Goal: Task Accomplishment & Management: Manage account settings

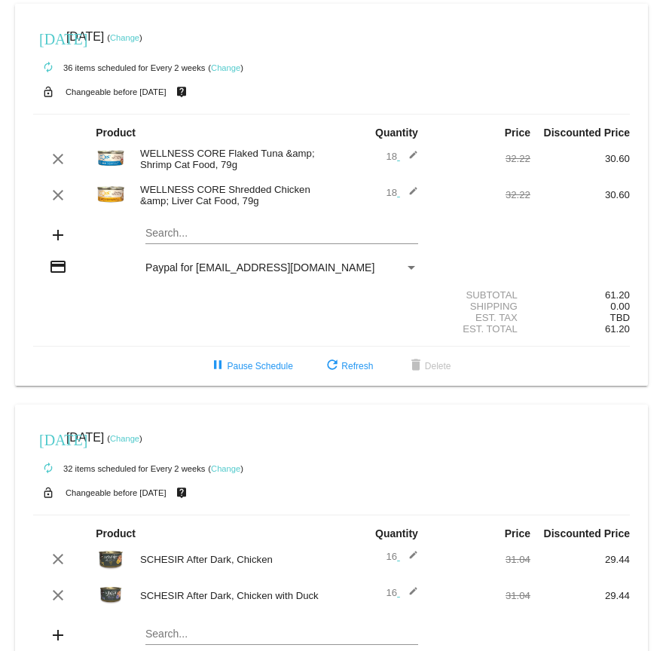
click at [412, 160] on mat-icon "edit" at bounding box center [409, 159] width 18 height 18
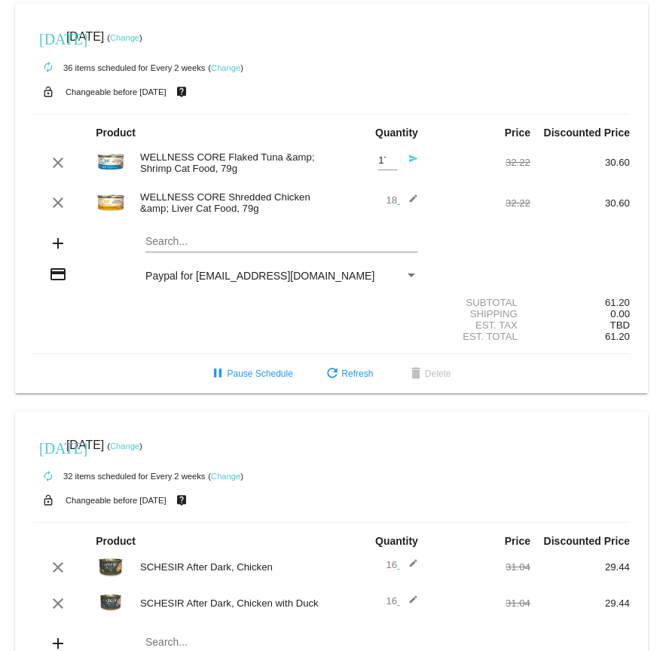
click at [393, 164] on input "17" at bounding box center [387, 160] width 19 height 11
click at [393, 164] on input "16" at bounding box center [387, 160] width 19 height 11
click at [393, 164] on input "15" at bounding box center [387, 160] width 19 height 11
click at [393, 164] on input "14" at bounding box center [387, 160] width 19 height 11
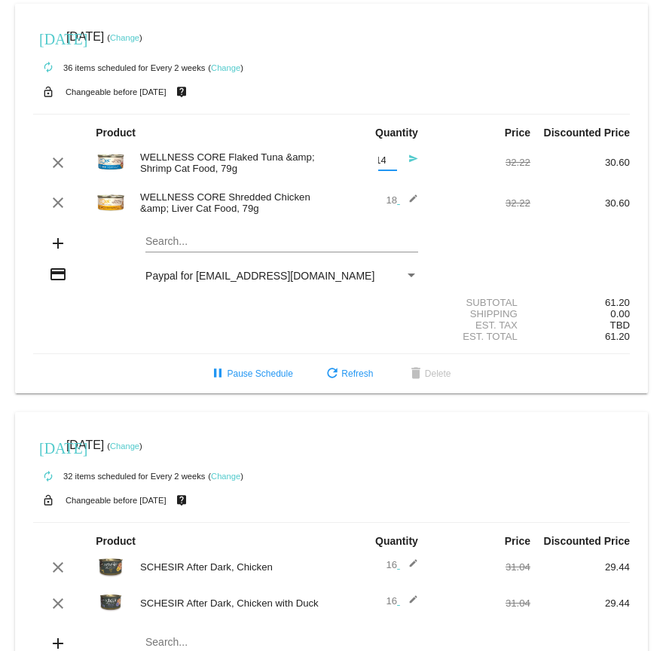
click at [393, 164] on input "13" at bounding box center [387, 160] width 19 height 11
click at [393, 164] on input "12" at bounding box center [387, 160] width 19 height 11
click at [393, 164] on input "11" at bounding box center [387, 160] width 19 height 11
click at [393, 164] on input "10" at bounding box center [387, 160] width 19 height 11
type input "9"
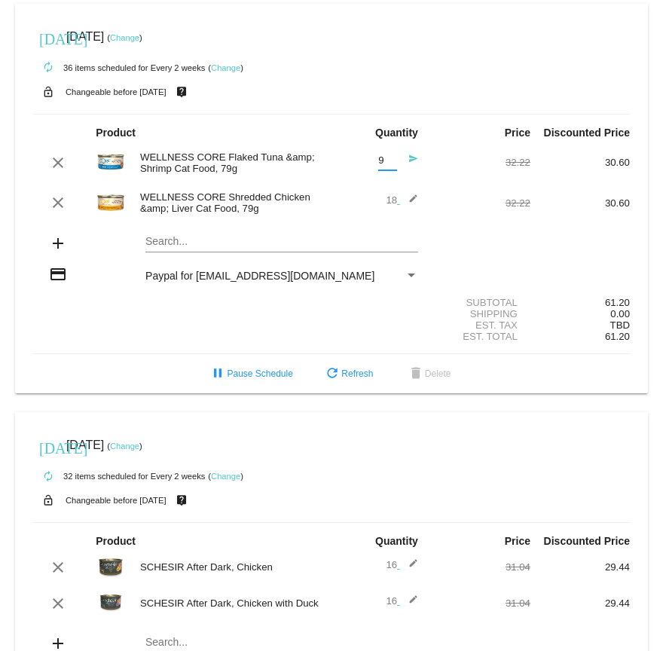
click at [393, 164] on input "9" at bounding box center [387, 160] width 19 height 11
click at [414, 161] on mat-icon "send" at bounding box center [409, 163] width 18 height 18
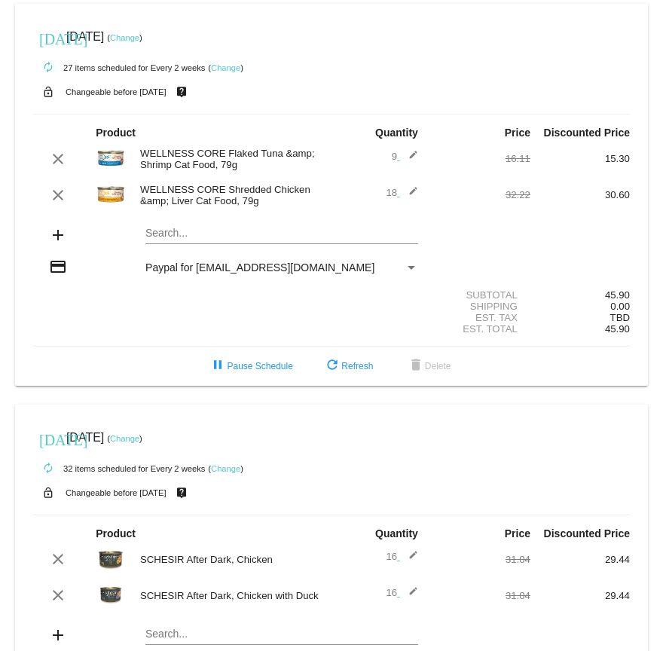
click at [415, 194] on mat-icon "edit" at bounding box center [409, 195] width 18 height 18
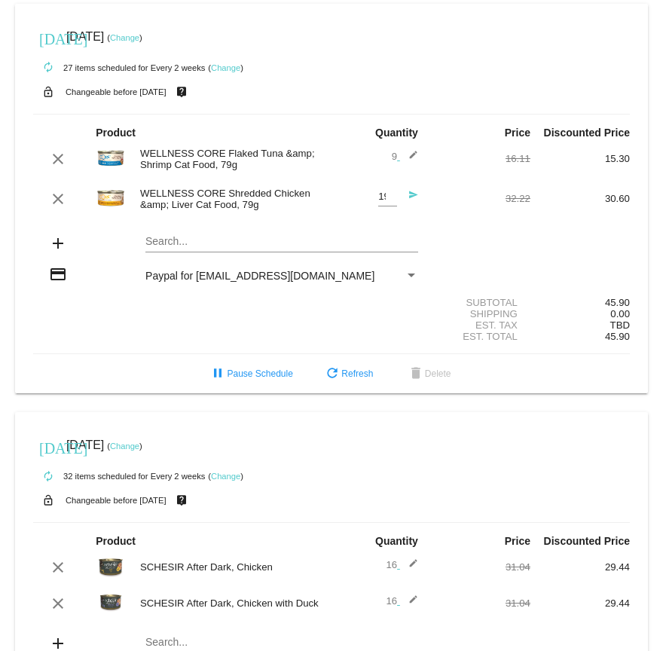
click at [396, 196] on input "19" at bounding box center [387, 196] width 19 height 11
click at [396, 196] on input "20" at bounding box center [387, 196] width 19 height 11
click at [396, 196] on input "21" at bounding box center [387, 196] width 19 height 11
click at [396, 196] on input "22" at bounding box center [387, 196] width 19 height 11
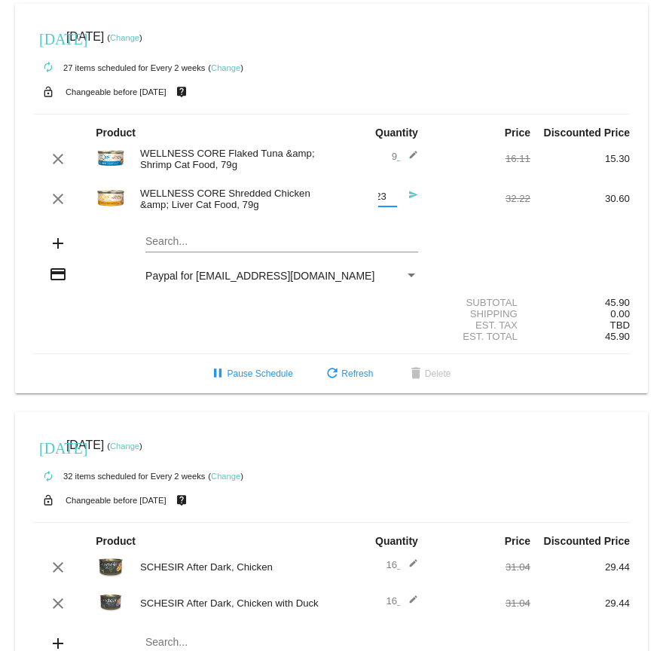
click at [396, 196] on input "23" at bounding box center [387, 196] width 19 height 11
click at [396, 196] on input "24" at bounding box center [387, 196] width 19 height 11
click at [396, 196] on input "25" at bounding box center [387, 196] width 19 height 11
click at [396, 196] on input "26" at bounding box center [387, 196] width 19 height 11
type input "27"
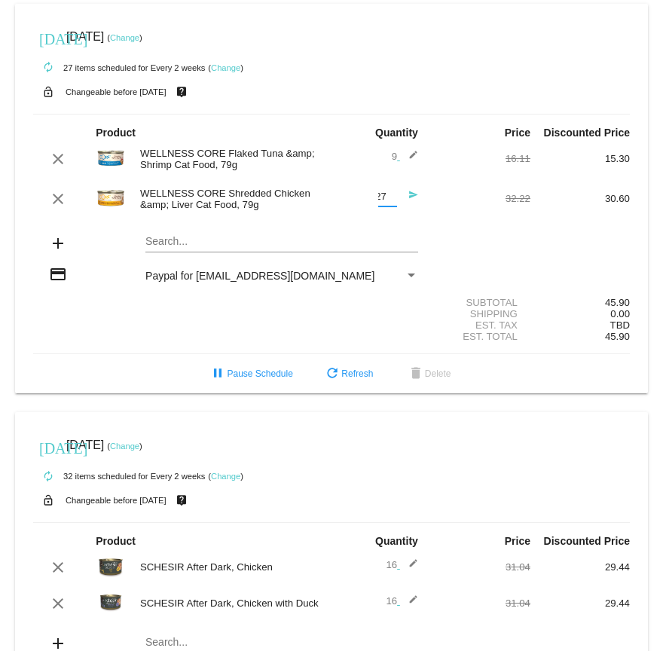
click at [396, 196] on input "27" at bounding box center [387, 196] width 19 height 11
click at [415, 196] on mat-icon "send" at bounding box center [409, 199] width 18 height 18
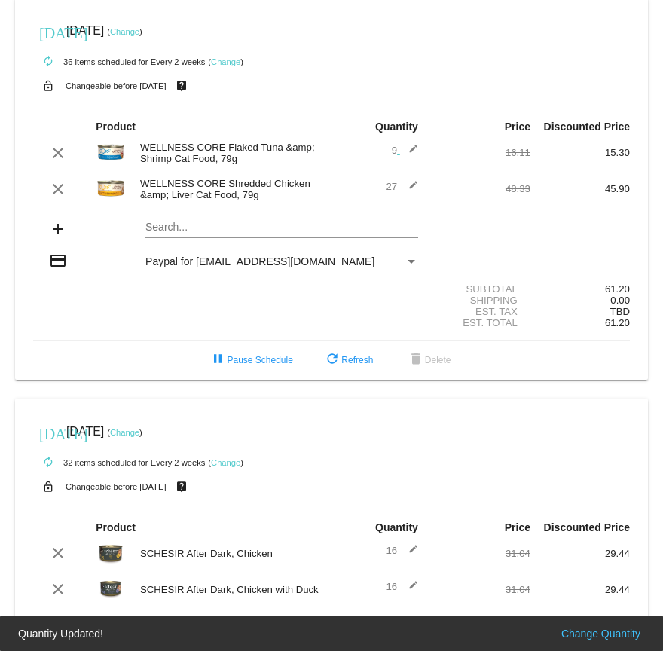
scroll to position [0, 0]
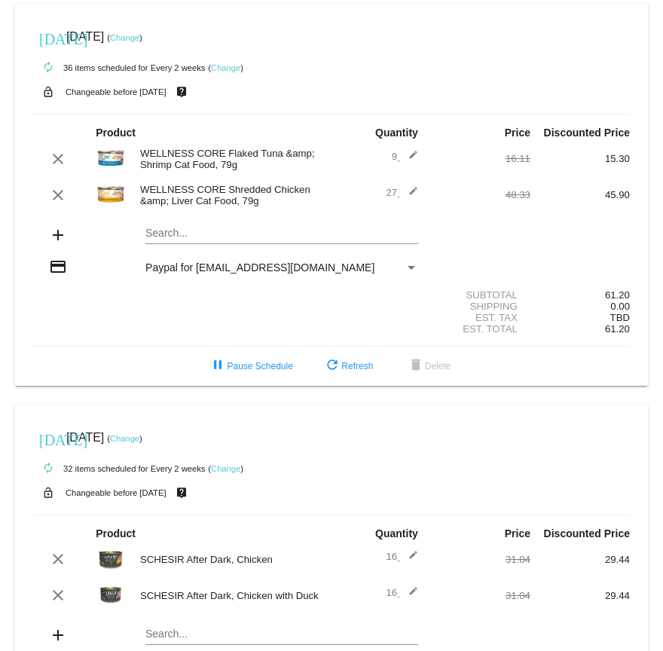
click at [415, 193] on mat-icon "edit" at bounding box center [409, 195] width 18 height 18
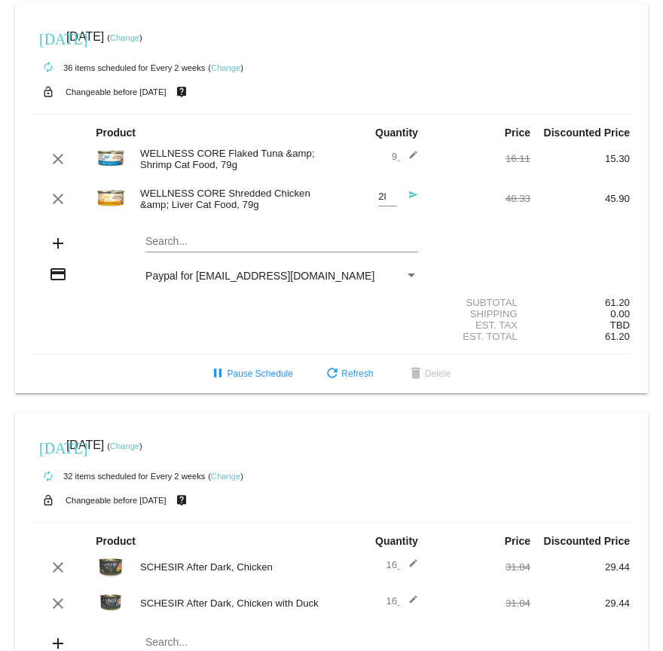
click at [392, 194] on input "28" at bounding box center [387, 196] width 19 height 11
click at [392, 194] on input "29" at bounding box center [387, 196] width 19 height 11
click at [392, 194] on input "30" at bounding box center [387, 196] width 19 height 11
click at [394, 194] on input "31" at bounding box center [387, 196] width 19 height 11
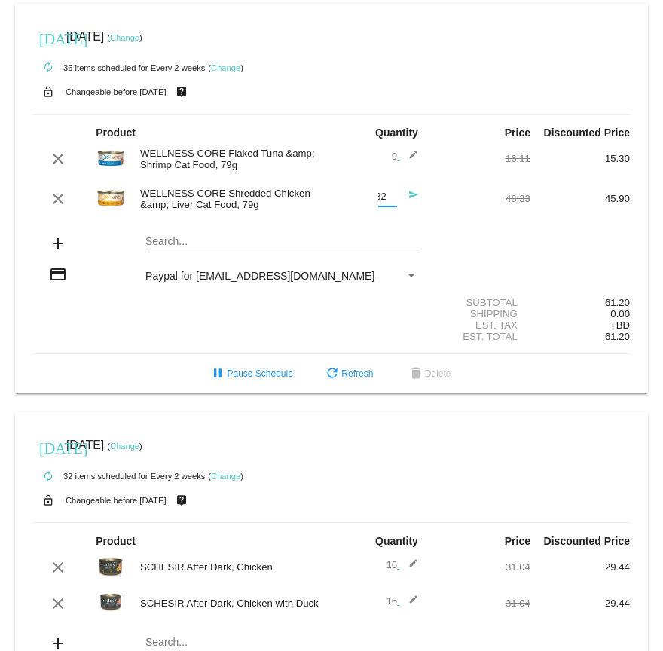
click at [394, 194] on input "32" at bounding box center [387, 196] width 19 height 11
click at [394, 194] on input "33" at bounding box center [387, 196] width 19 height 11
type input "32"
click at [392, 203] on input "32" at bounding box center [387, 196] width 19 height 11
click at [409, 199] on mat-icon "send" at bounding box center [409, 199] width 18 height 18
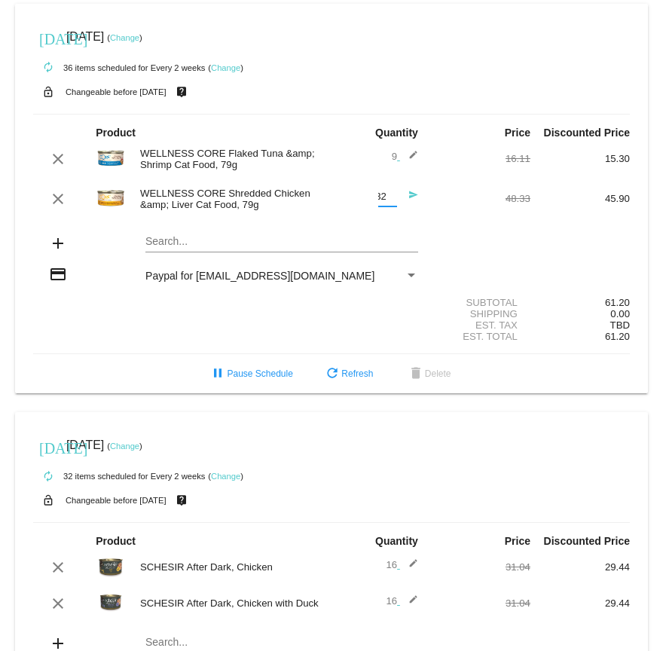
scroll to position [0, 0]
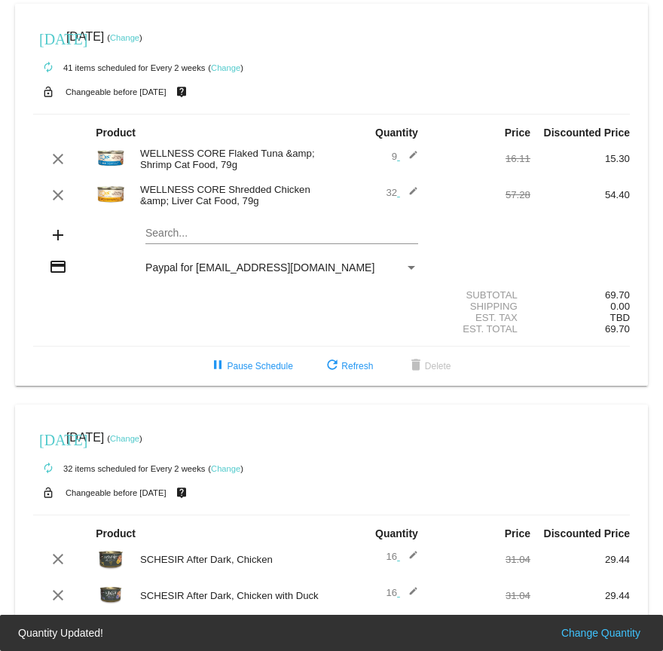
click at [412, 153] on mat-icon "edit" at bounding box center [409, 159] width 18 height 18
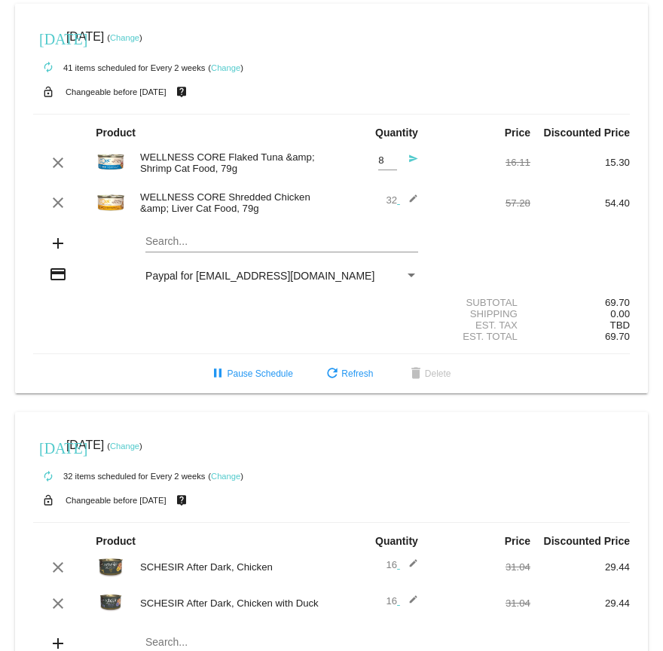
click at [390, 161] on input "8" at bounding box center [387, 160] width 19 height 11
click at [390, 161] on input "7" at bounding box center [387, 160] width 19 height 11
type input "6"
click at [390, 161] on input "6" at bounding box center [387, 160] width 19 height 11
click at [410, 160] on mat-icon "send" at bounding box center [409, 163] width 18 height 18
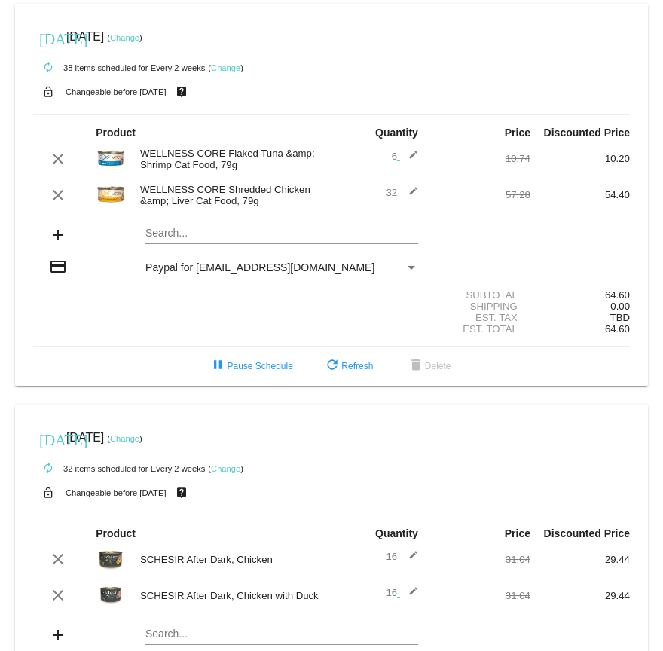
click at [221, 65] on link "Change" at bounding box center [225, 67] width 29 height 9
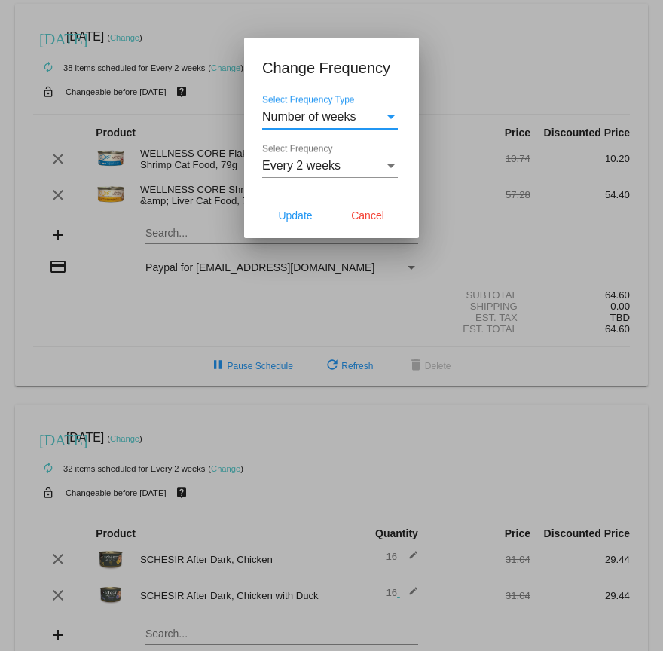
click at [355, 165] on div "Every 2 weeks" at bounding box center [323, 166] width 122 height 14
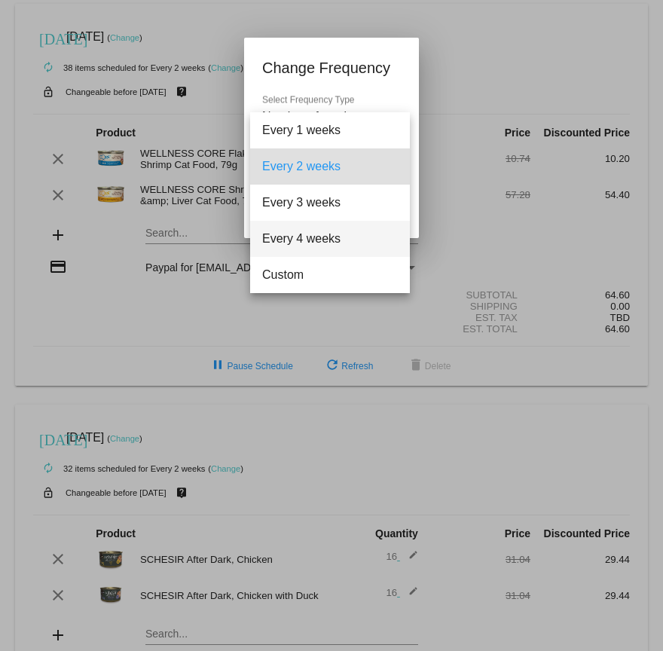
click at [336, 226] on span "Every 4 weeks" at bounding box center [330, 239] width 136 height 36
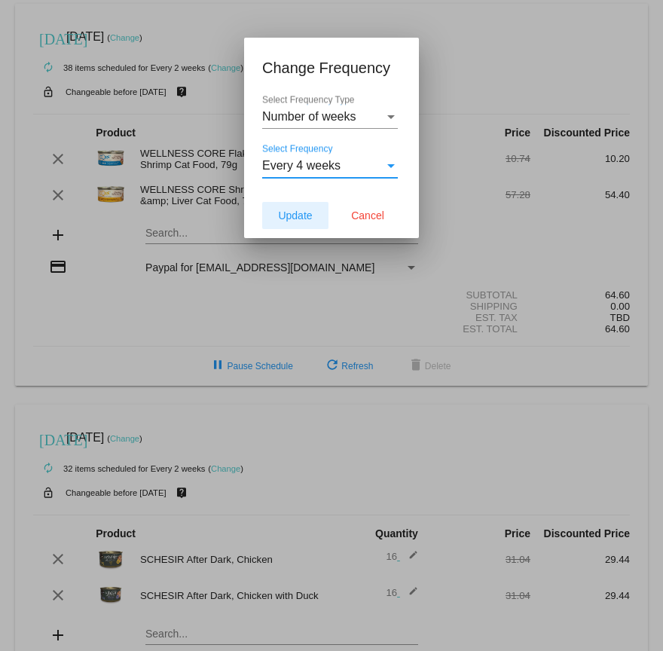
click at [297, 210] on span "Update" at bounding box center [295, 216] width 34 height 12
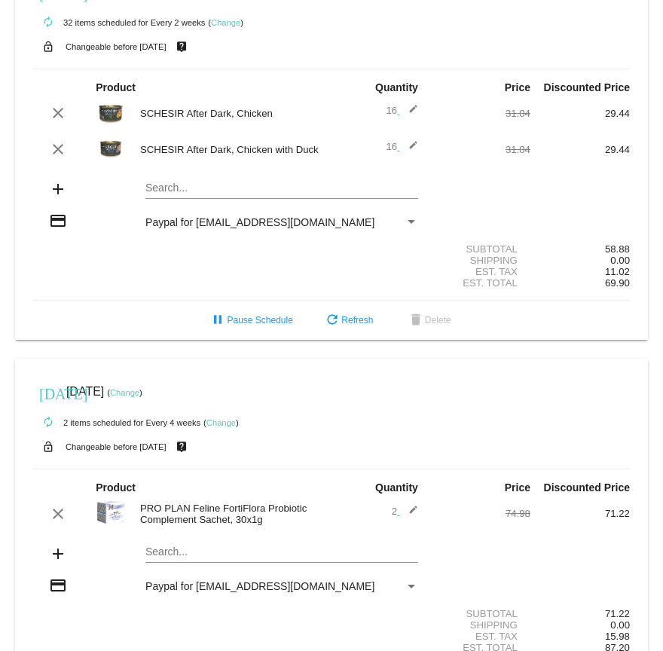
scroll to position [452, 0]
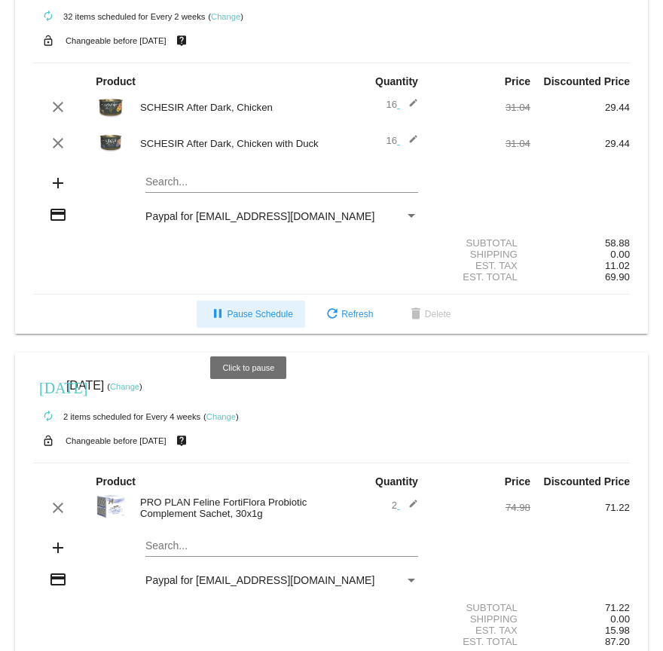
click at [255, 320] on span "pause Pause Schedule" at bounding box center [251, 314] width 84 height 11
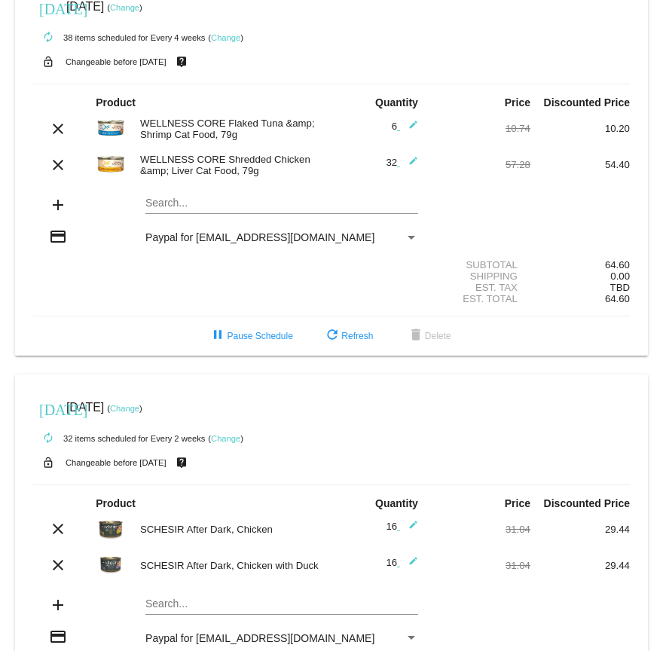
scroll to position [0, 0]
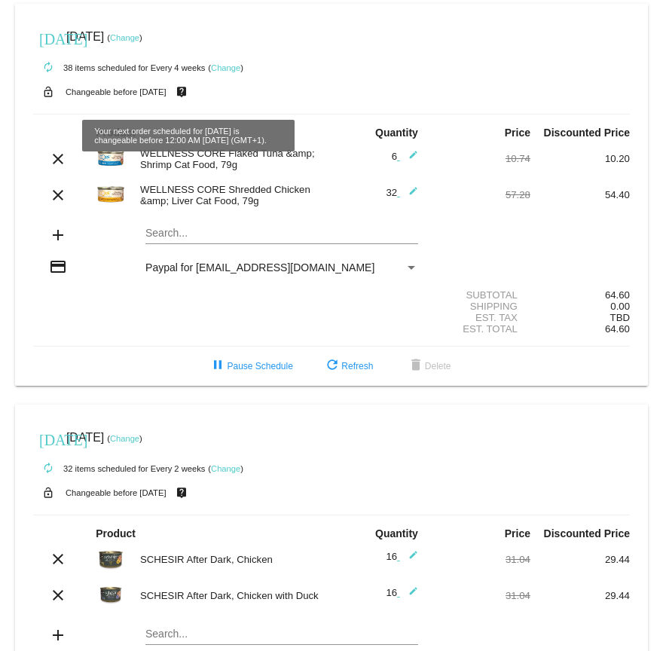
click at [231, 65] on link "Change" at bounding box center [225, 67] width 29 height 9
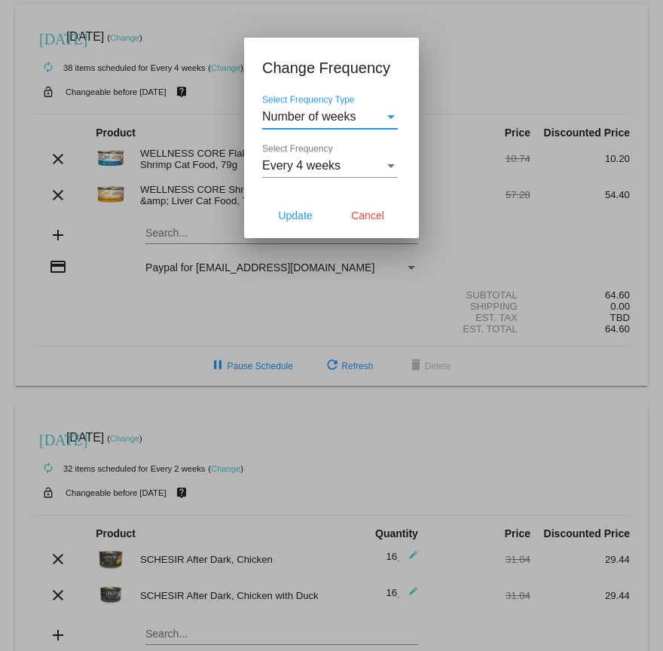
click at [317, 163] on span "Every 4 weeks" at bounding box center [301, 165] width 78 height 13
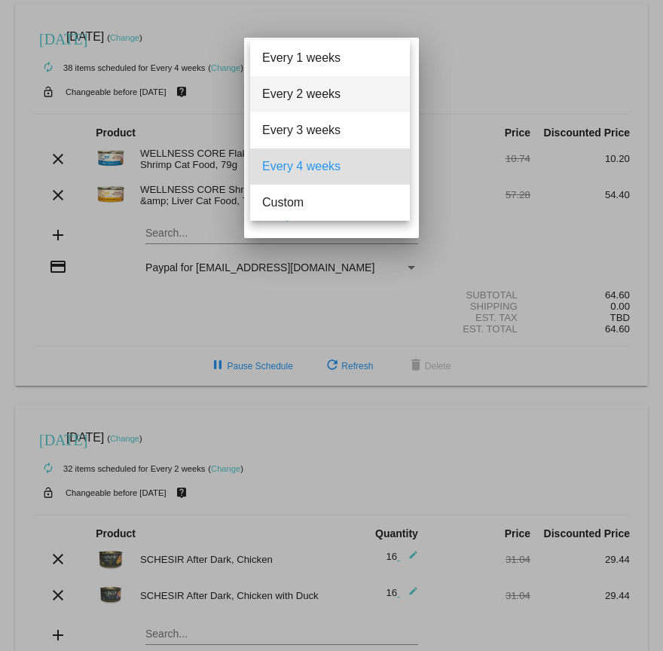
click at [313, 101] on span "Every 2 weeks" at bounding box center [330, 94] width 136 height 36
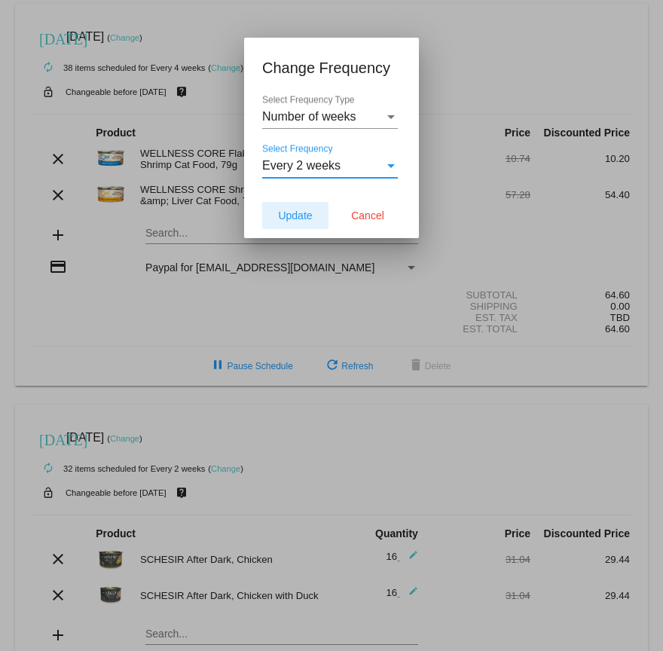
click at [307, 220] on span "Update" at bounding box center [295, 216] width 34 height 12
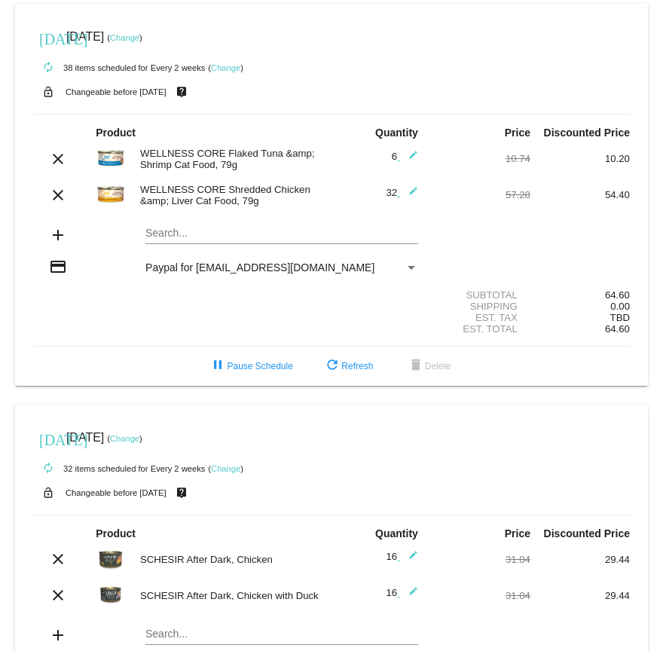
click at [225, 69] on link "Change" at bounding box center [225, 67] width 29 height 9
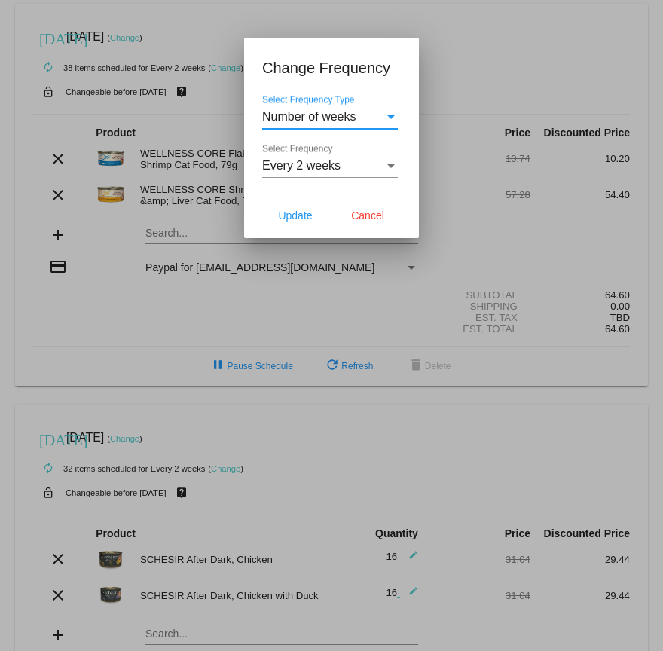
click at [296, 161] on span "Every 2 weeks" at bounding box center [301, 165] width 78 height 13
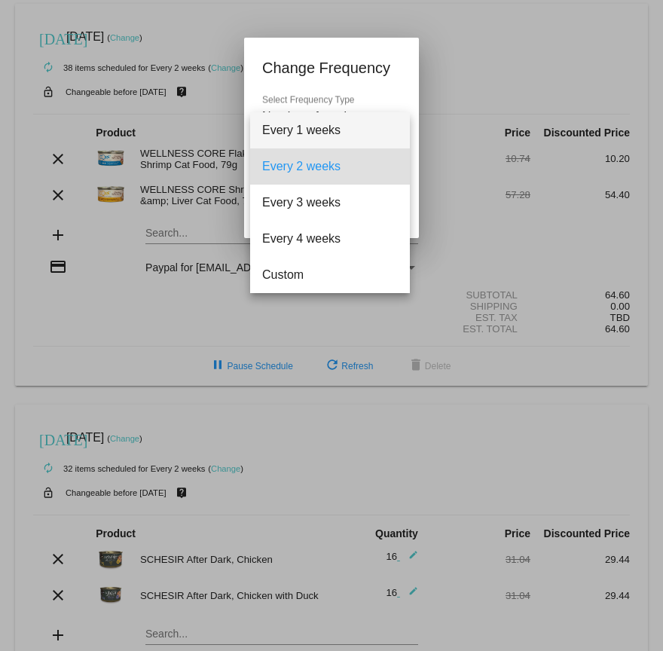
click at [298, 140] on span "Every 1 weeks" at bounding box center [330, 130] width 136 height 36
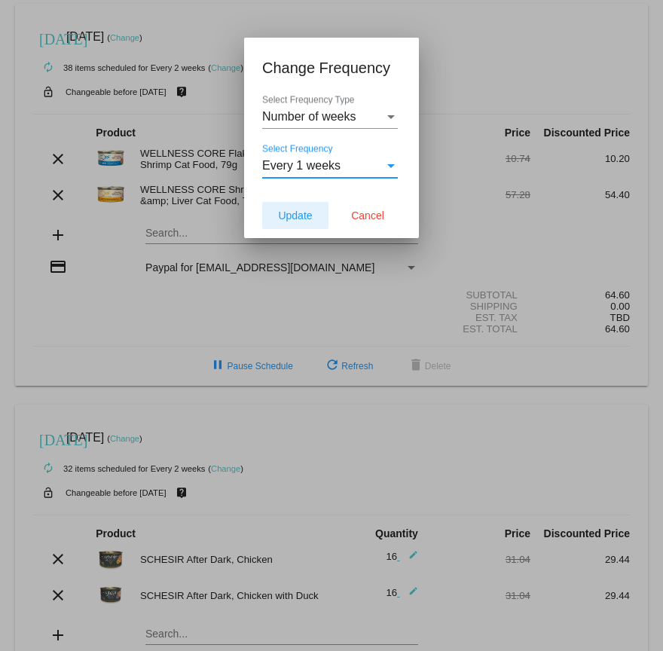
click at [314, 217] on button "Update" at bounding box center [295, 215] width 66 height 27
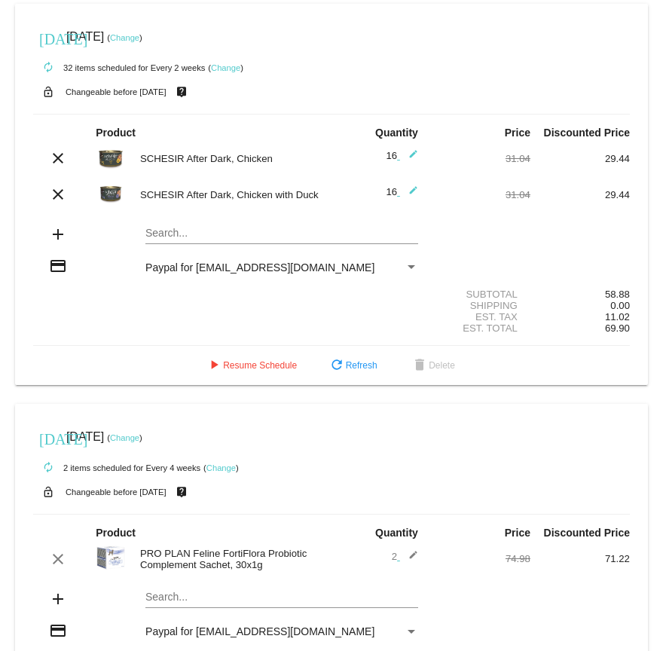
scroll to position [480, 0]
